Goal: Task Accomplishment & Management: Manage account settings

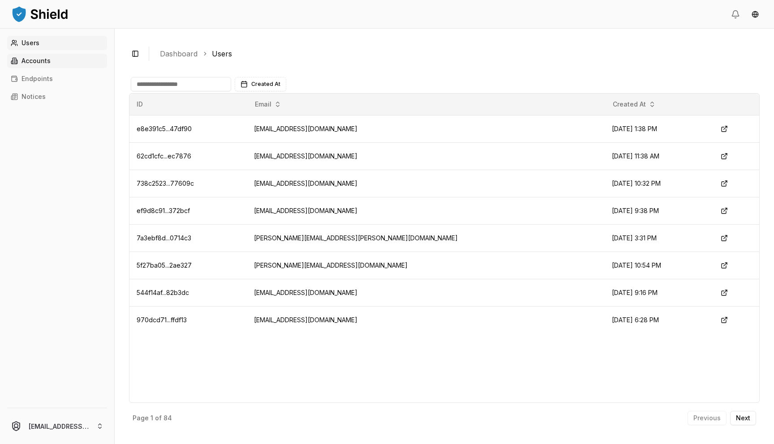
click at [49, 56] on link "Accounts" at bounding box center [57, 61] width 100 height 14
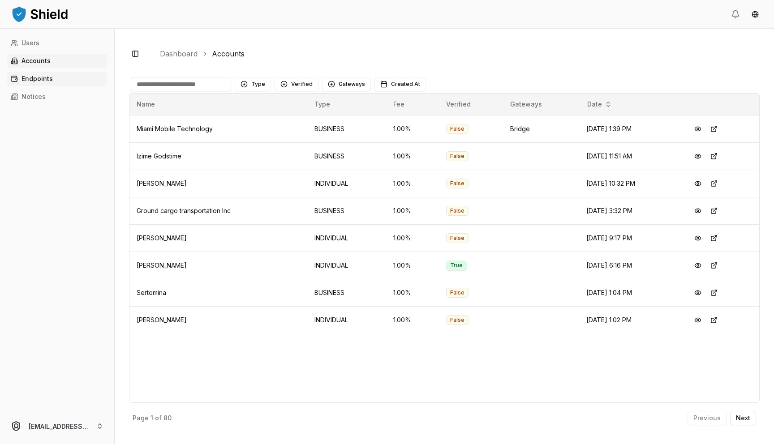
click at [63, 78] on link "Endpoints" at bounding box center [57, 79] width 100 height 14
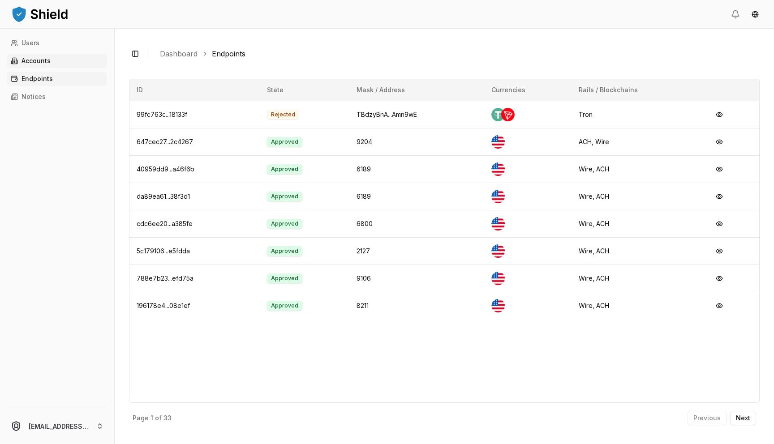
click at [66, 61] on link "Accounts" at bounding box center [57, 61] width 100 height 14
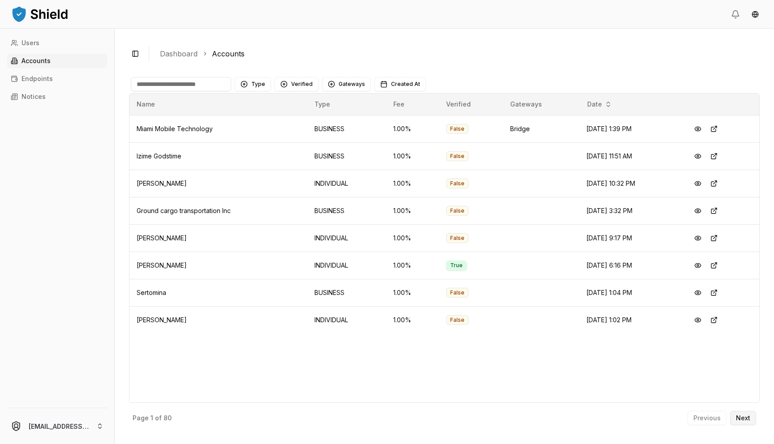
click at [748, 419] on p "Next" at bounding box center [743, 418] width 14 height 6
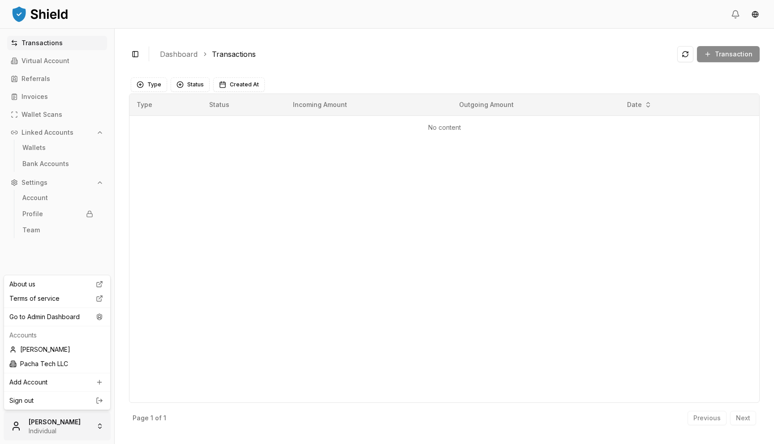
click at [46, 435] on html "Transactions Virtual Account Referrals Invoices Wallet Scans Linked Accounts Wa…" at bounding box center [387, 222] width 774 height 444
click at [92, 321] on div "Go to Admin Dashboard" at bounding box center [57, 317] width 103 height 14
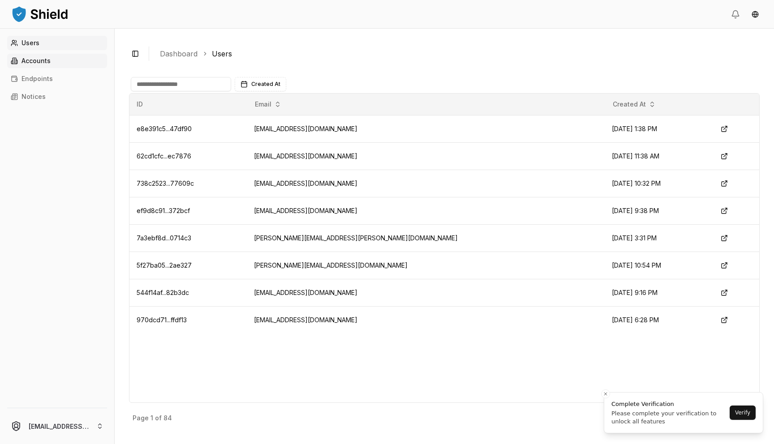
click at [74, 57] on link "Accounts" at bounding box center [57, 61] width 100 height 14
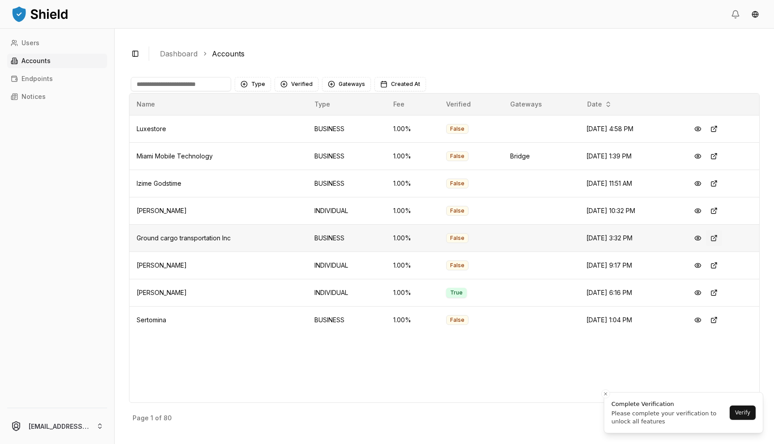
click at [720, 242] on button at bounding box center [714, 238] width 16 height 16
click at [167, 83] on input at bounding box center [181, 84] width 100 height 14
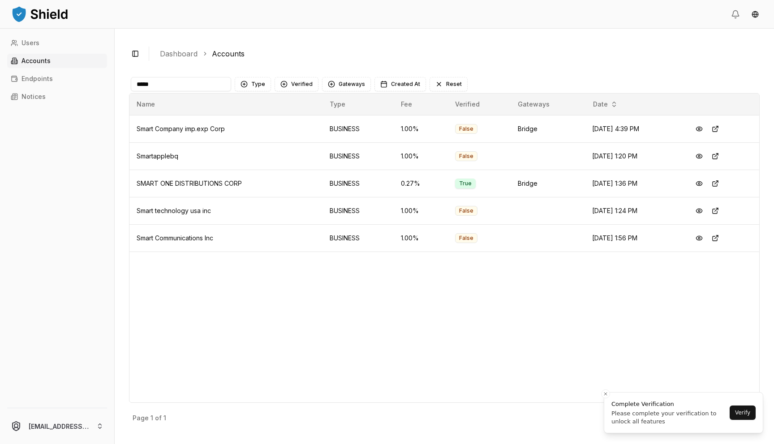
type input "*****"
click at [721, 129] on button at bounding box center [715, 129] width 16 height 16
